Goal: Information Seeking & Learning: Learn about a topic

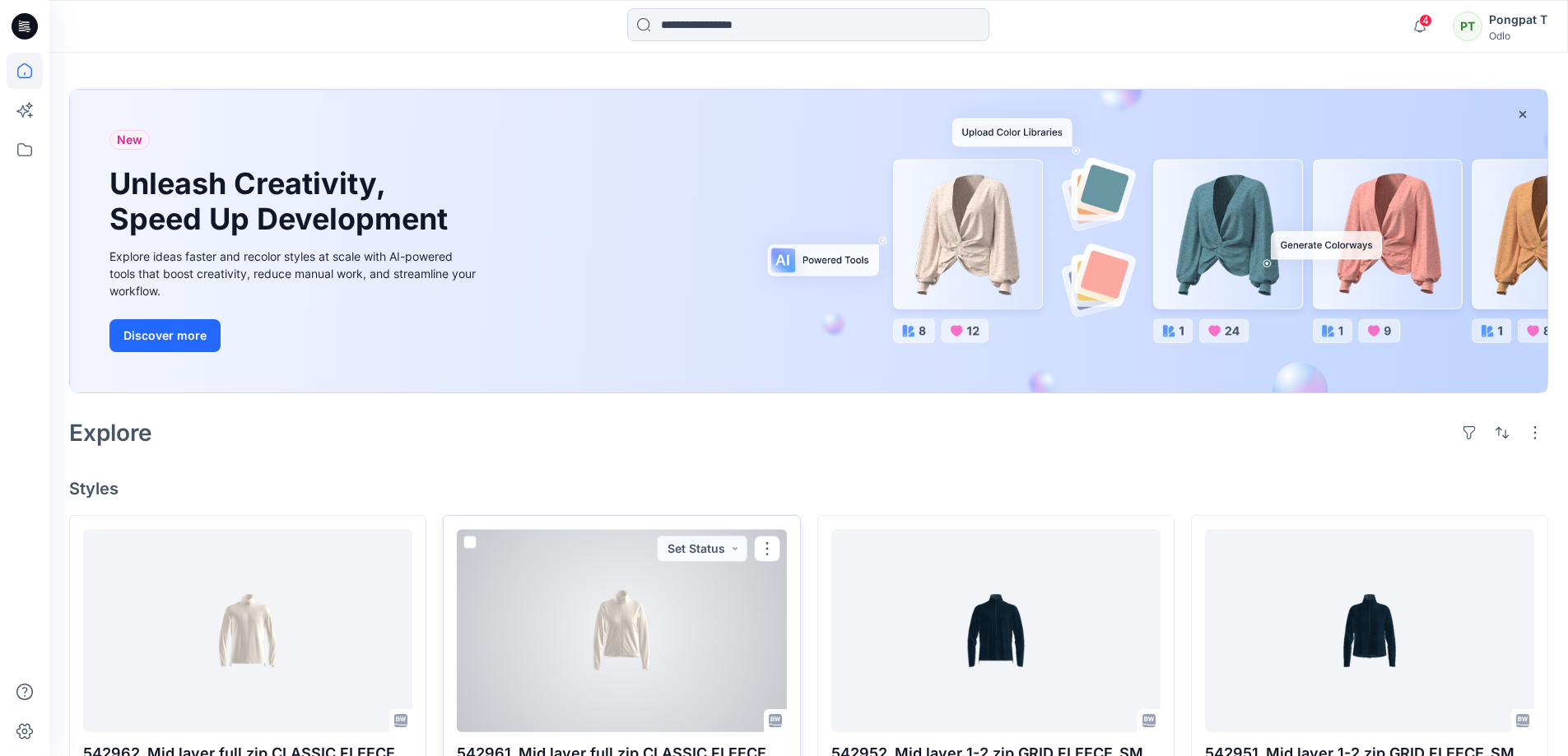
scroll to position [82, 0]
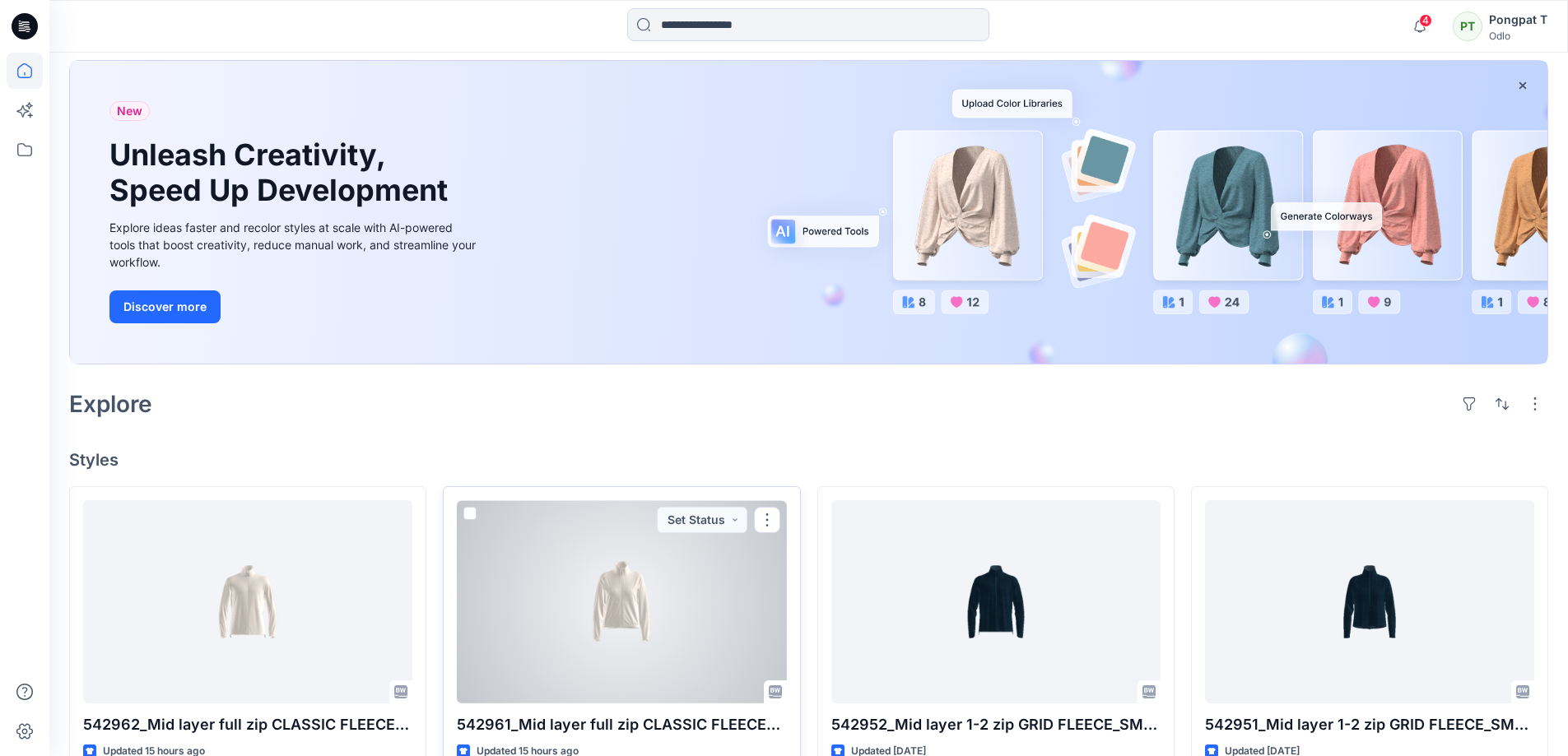
click at [624, 591] on div at bounding box center [622, 602] width 330 height 203
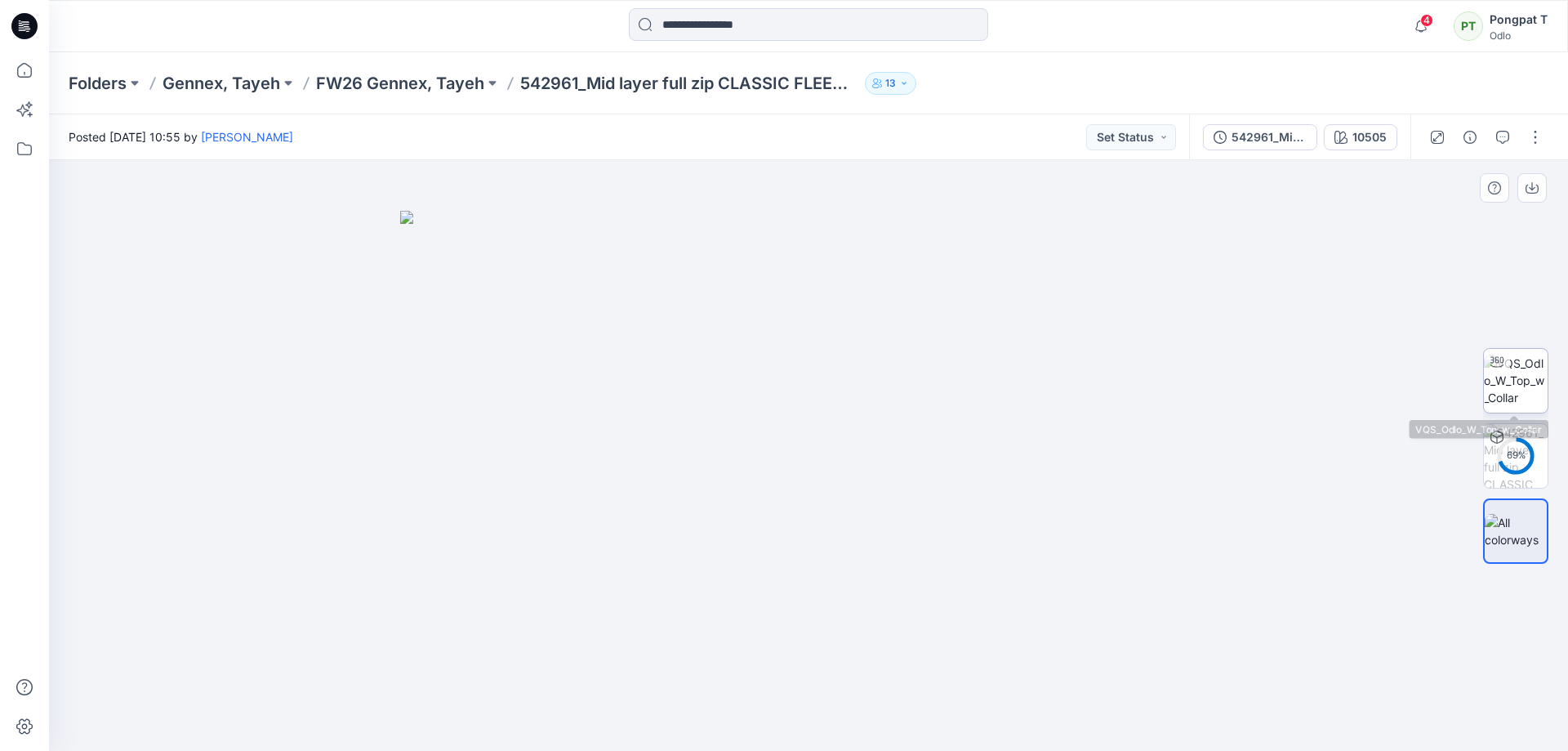
click at [1509, 389] on img at bounding box center [1515, 380] width 64 height 51
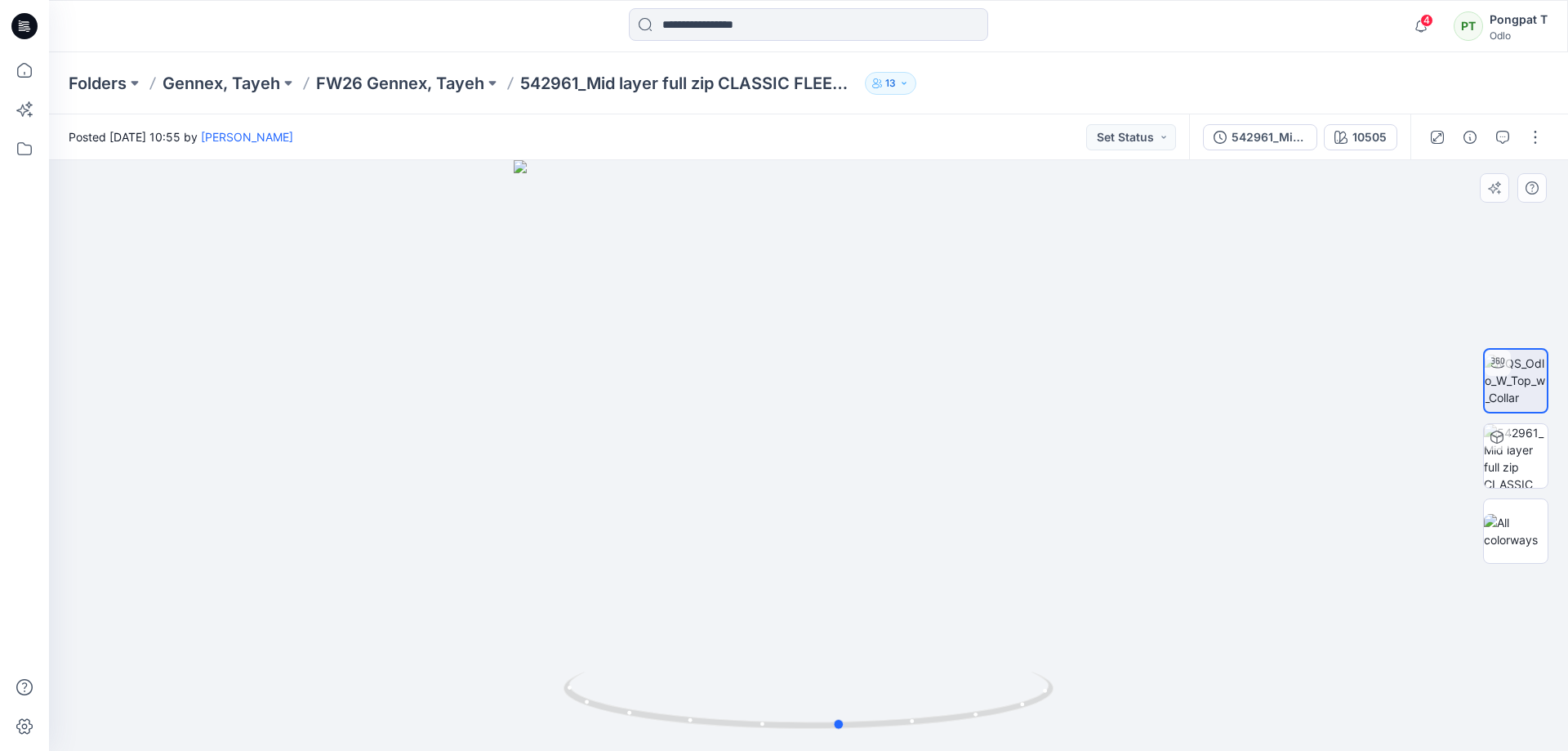
drag, startPoint x: 849, startPoint y: 714, endPoint x: 1031, endPoint y: 648, distance: 193.6
click at [1031, 648] on div at bounding box center [808, 455] width 1519 height 591
click at [1176, 527] on div at bounding box center [808, 455] width 1519 height 591
click at [1361, 143] on div "10505" at bounding box center [1369, 137] width 34 height 18
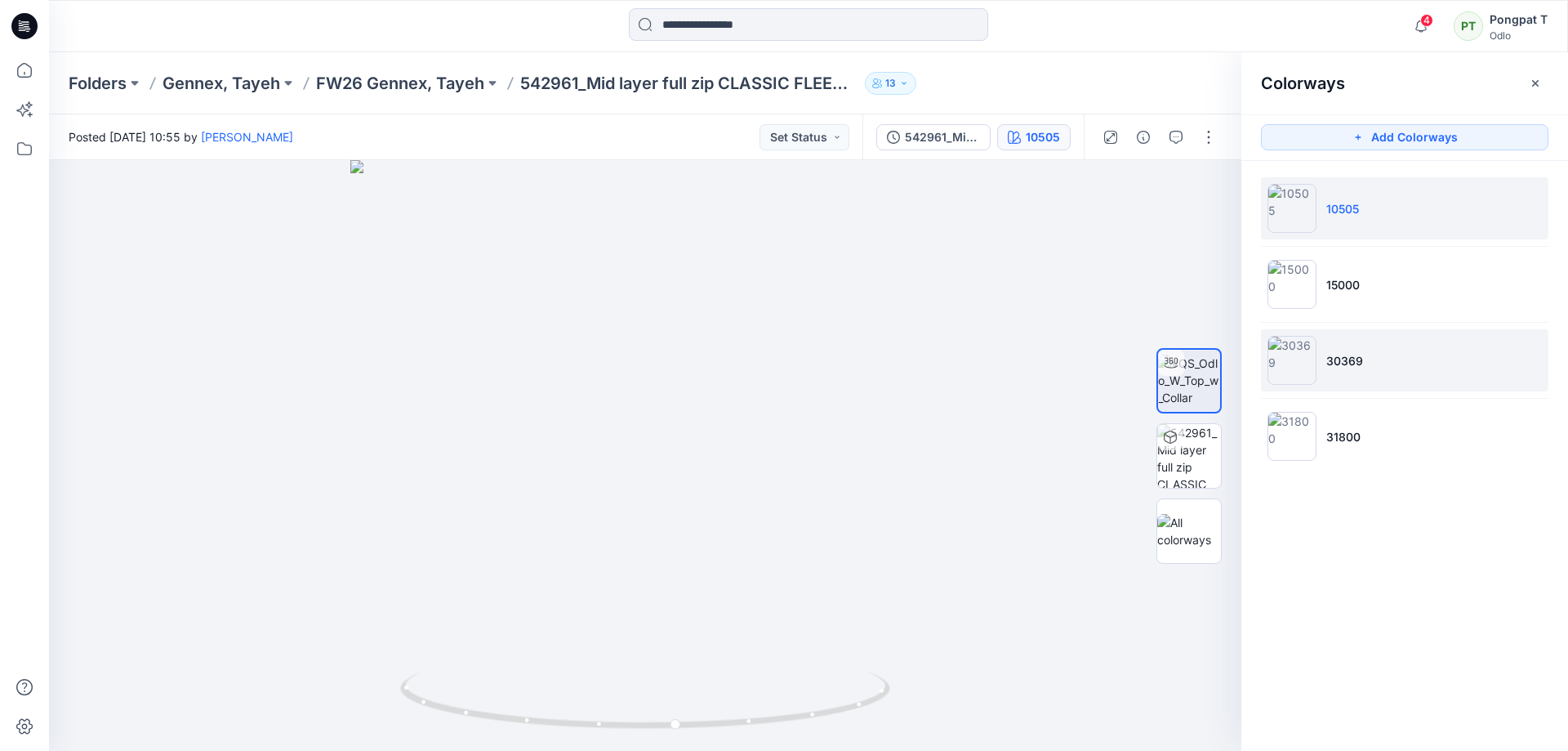
click at [1378, 373] on li "30369" at bounding box center [1404, 360] width 287 height 62
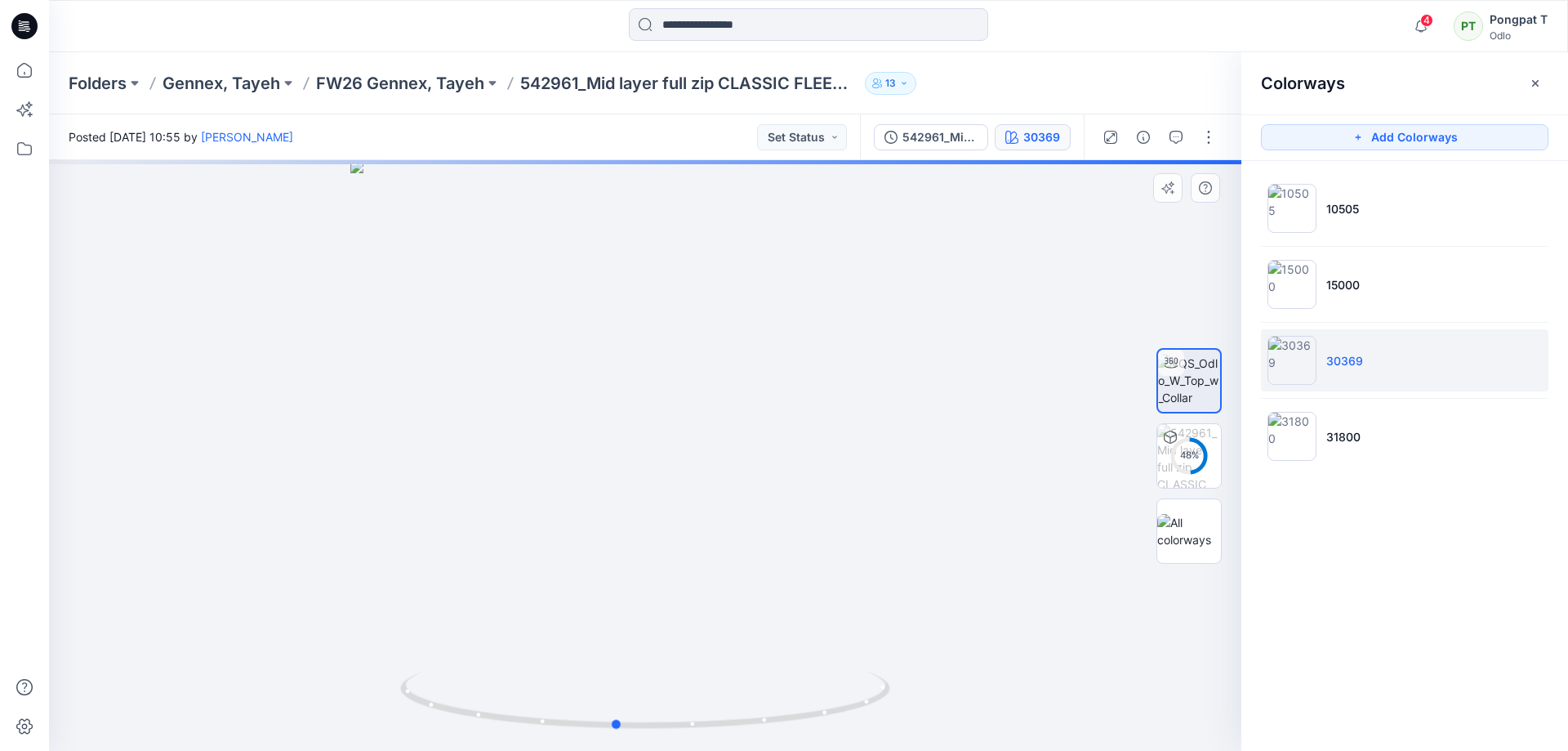
drag, startPoint x: 691, startPoint y: 727, endPoint x: 674, endPoint y: 668, distance: 61.4
click at [674, 668] on div at bounding box center [646, 455] width 1193 height 591
click at [1385, 416] on li "31800" at bounding box center [1404, 436] width 287 height 62
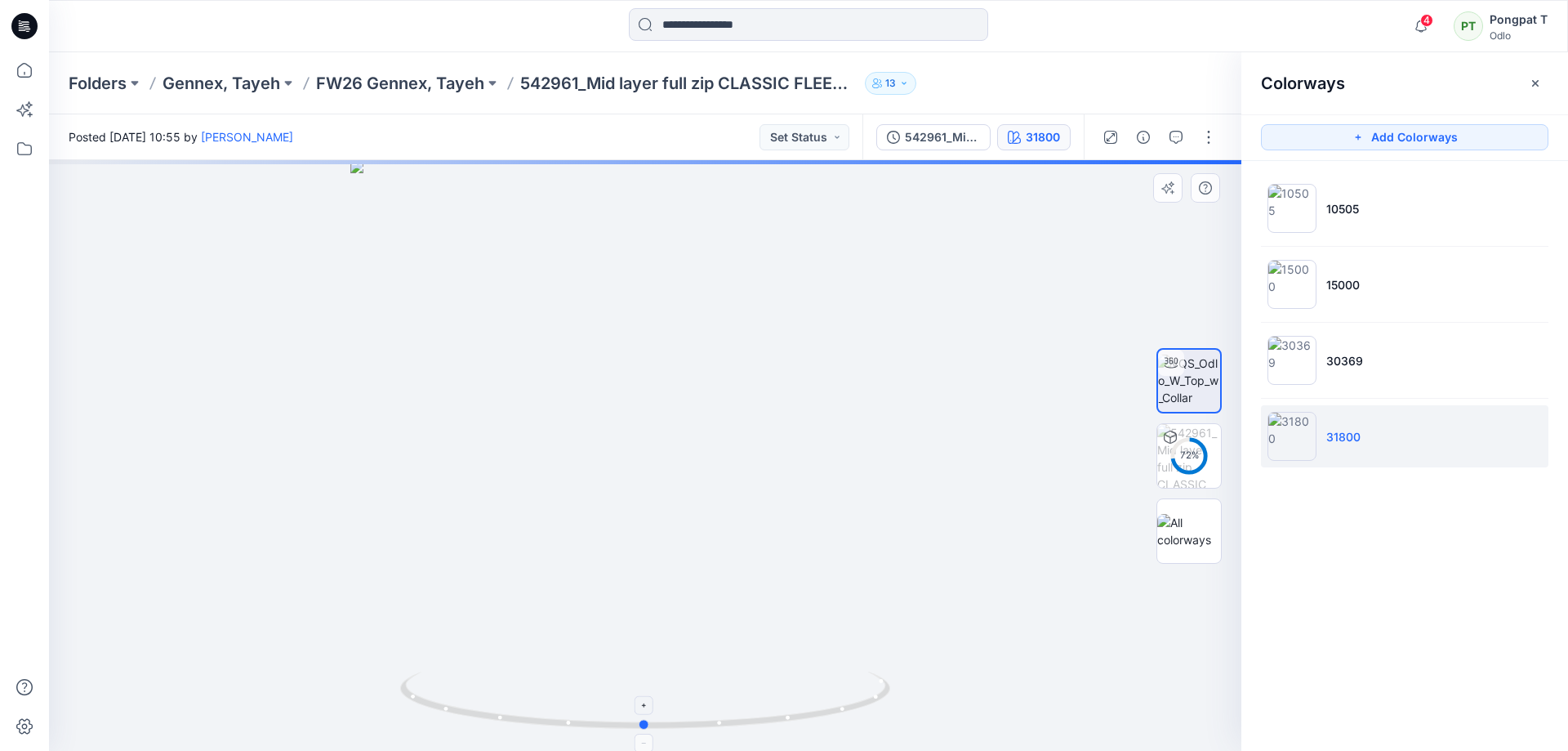
drag, startPoint x: 828, startPoint y: 713, endPoint x: 827, endPoint y: 687, distance: 26.0
click at [827, 687] on icon at bounding box center [647, 703] width 494 height 61
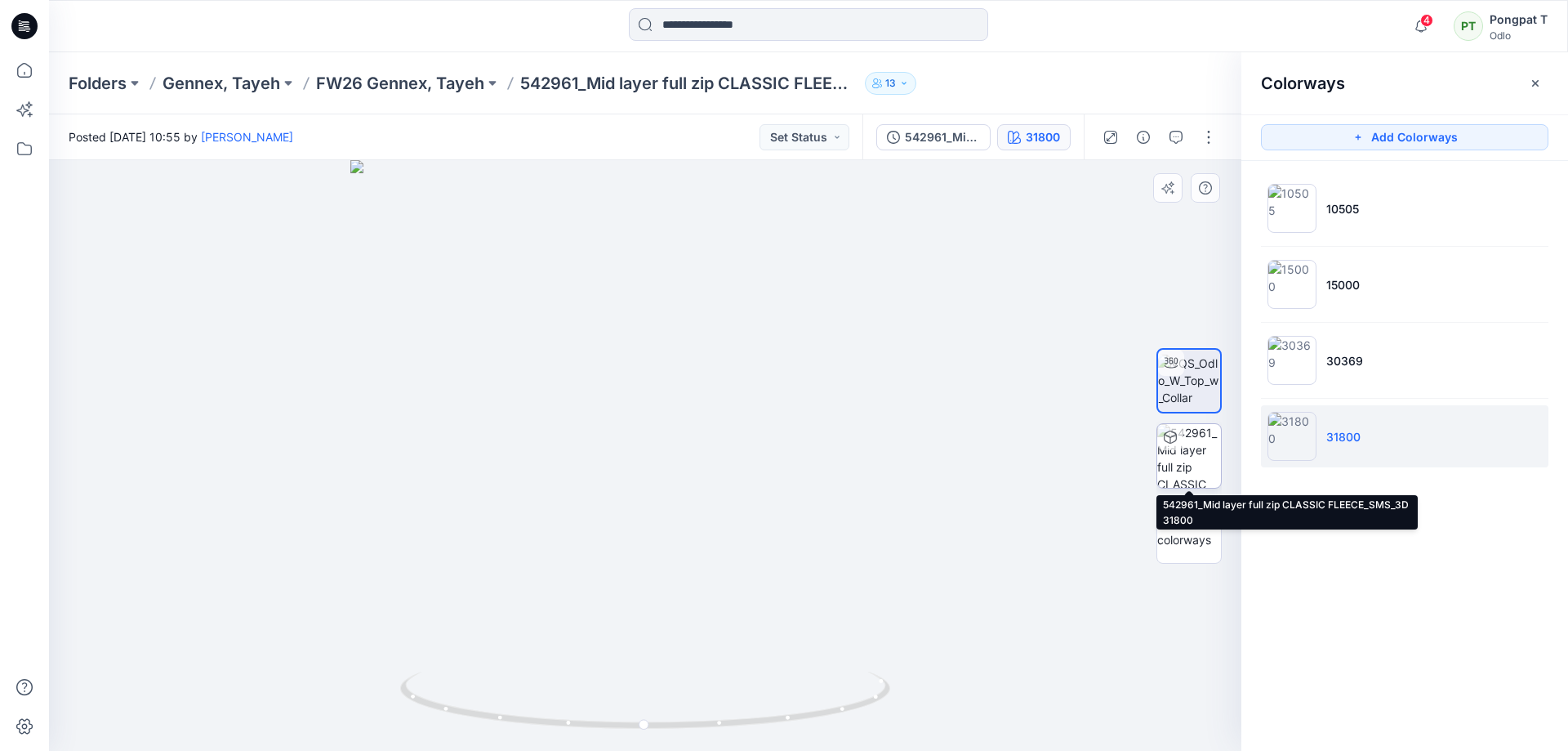
click at [1198, 457] on img at bounding box center [1189, 455] width 64 height 64
